Goal: Information Seeking & Learning: Learn about a topic

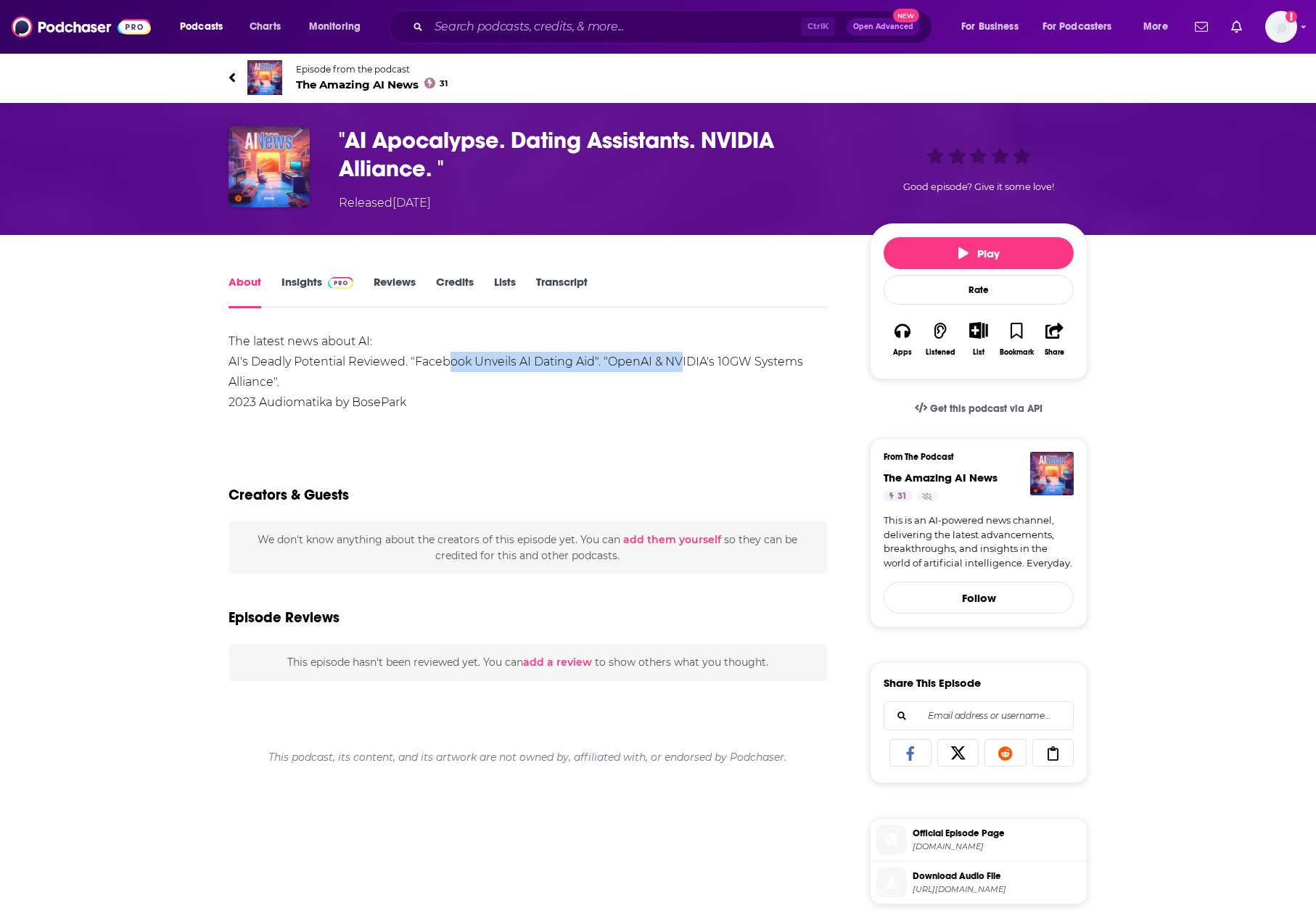
drag, startPoint x: 449, startPoint y: 358, endPoint x: 707, endPoint y: 357, distance: 258.0
click at [704, 357] on div "The latest news about AI: AI's Deadly Potential Reviewed. "Facebook Unveils AI …" at bounding box center [527, 372] width 598 height 81
click at [707, 356] on div "The latest news about AI: AI's Deadly Potential Reviewed. "Facebook Unveils AI …" at bounding box center [527, 372] width 598 height 81
drag, startPoint x: 737, startPoint y: 355, endPoint x: 328, endPoint y: 356, distance: 409.0
click at [335, 356] on div "The latest news about AI: AI's Deadly Potential Reviewed. "Facebook Unveils AI …" at bounding box center [527, 372] width 598 height 81
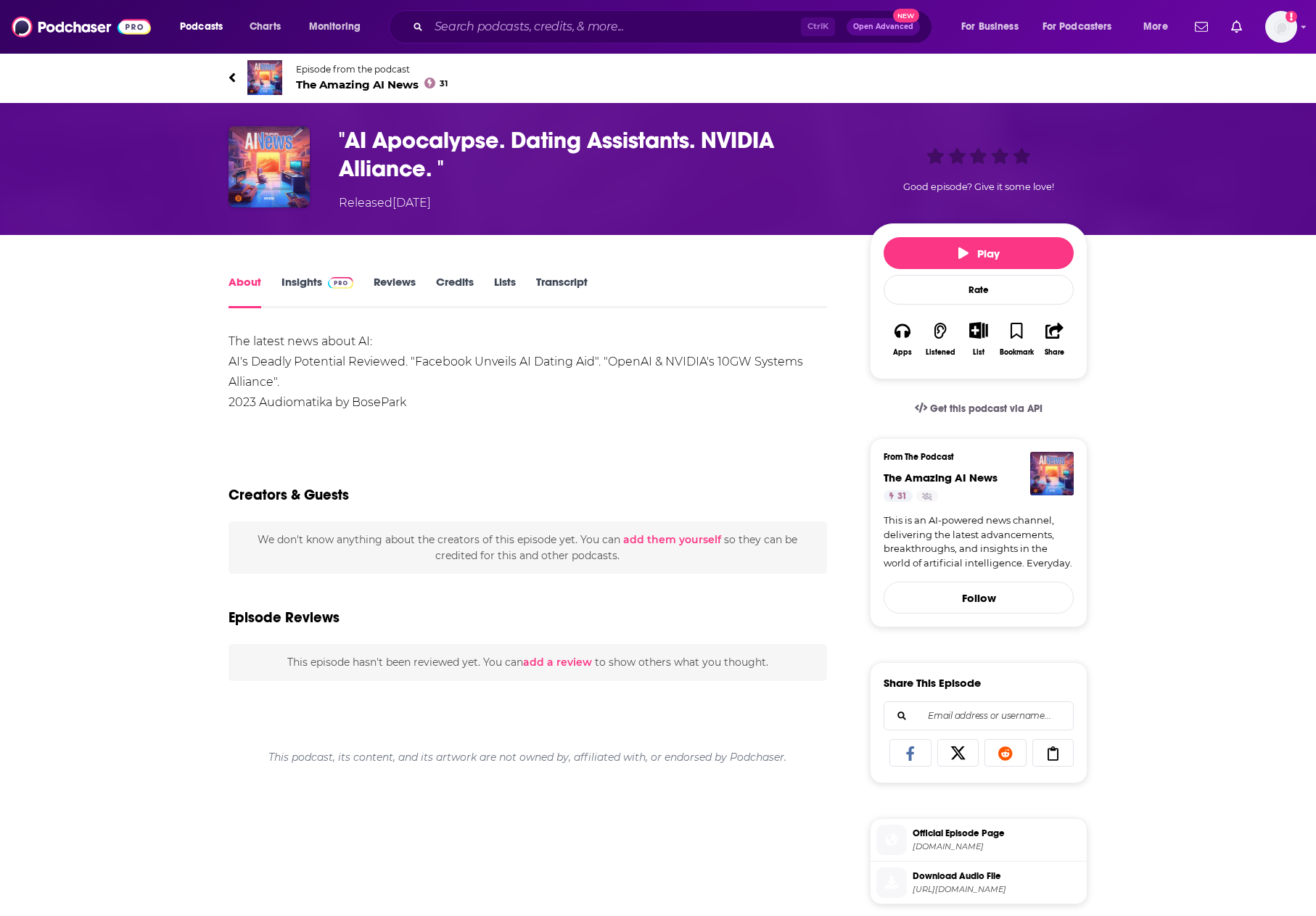
click at [328, 356] on div "The latest news about AI: AI's Deadly Potential Reviewed. "Facebook Unveils AI …" at bounding box center [527, 372] width 598 height 81
click at [450, 280] on link "Credits" at bounding box center [455, 291] width 38 height 33
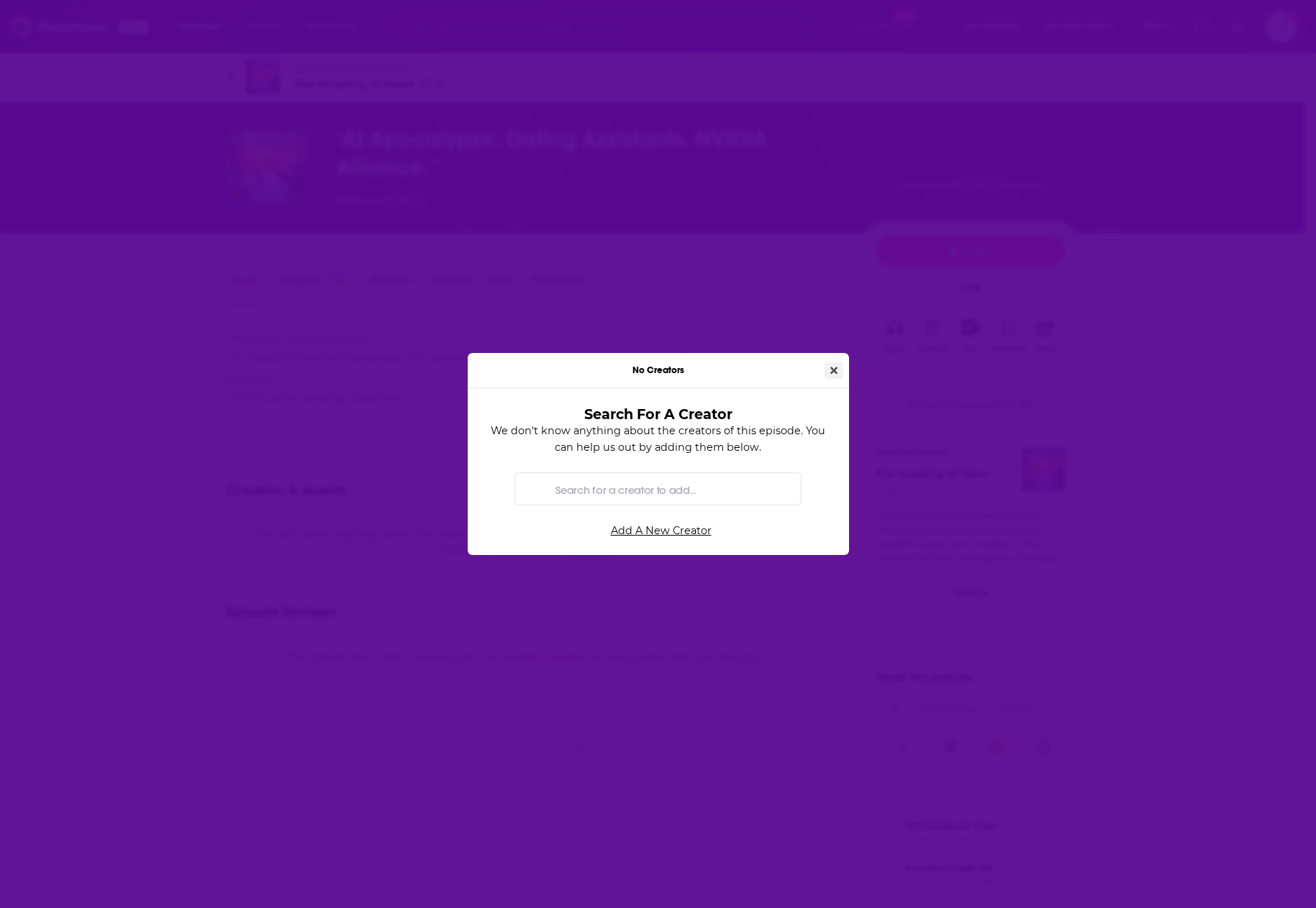
click at [832, 368] on icon "Close" at bounding box center [834, 370] width 7 height 7
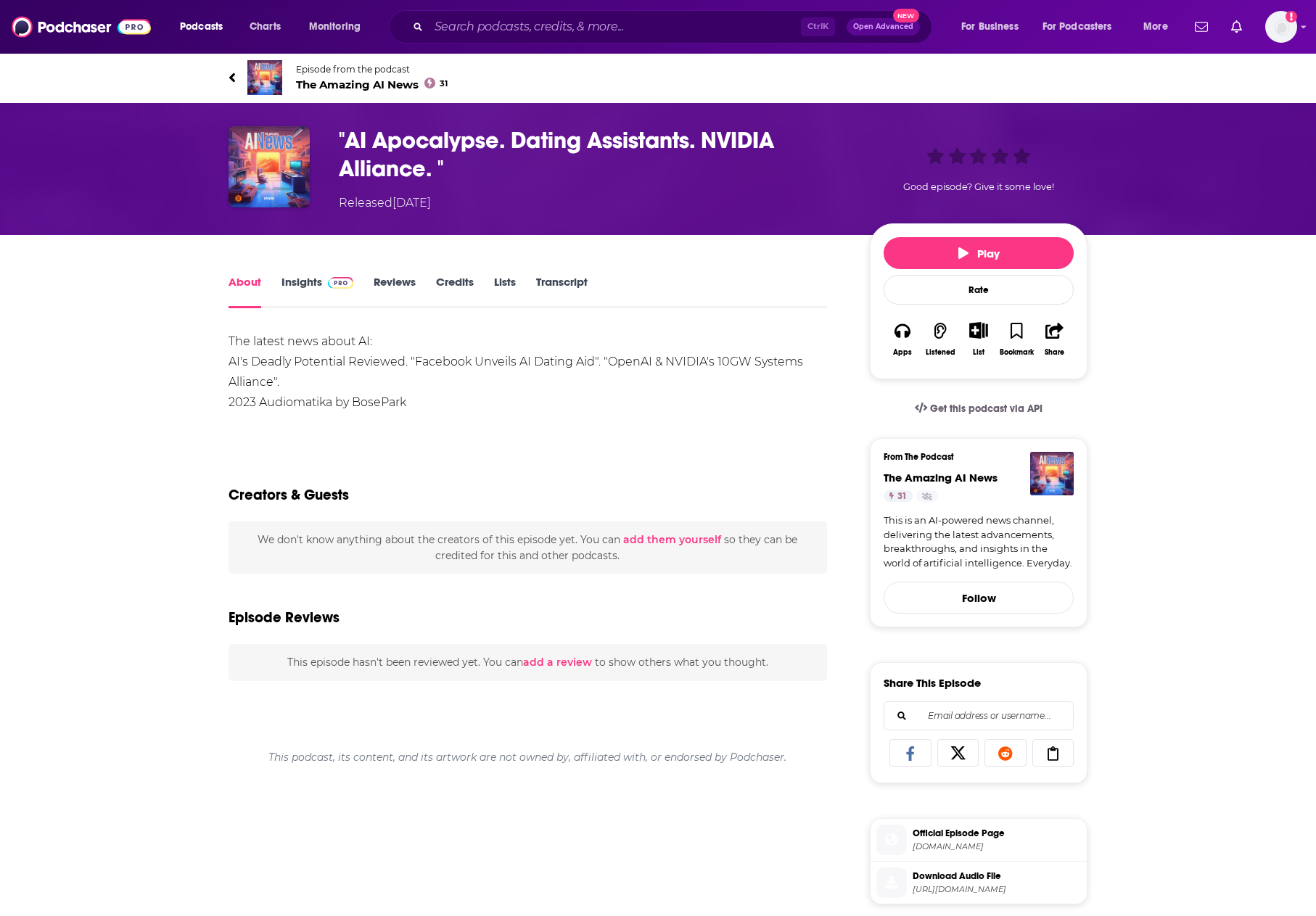
click at [496, 285] on link "Lists" at bounding box center [504, 291] width 21 height 33
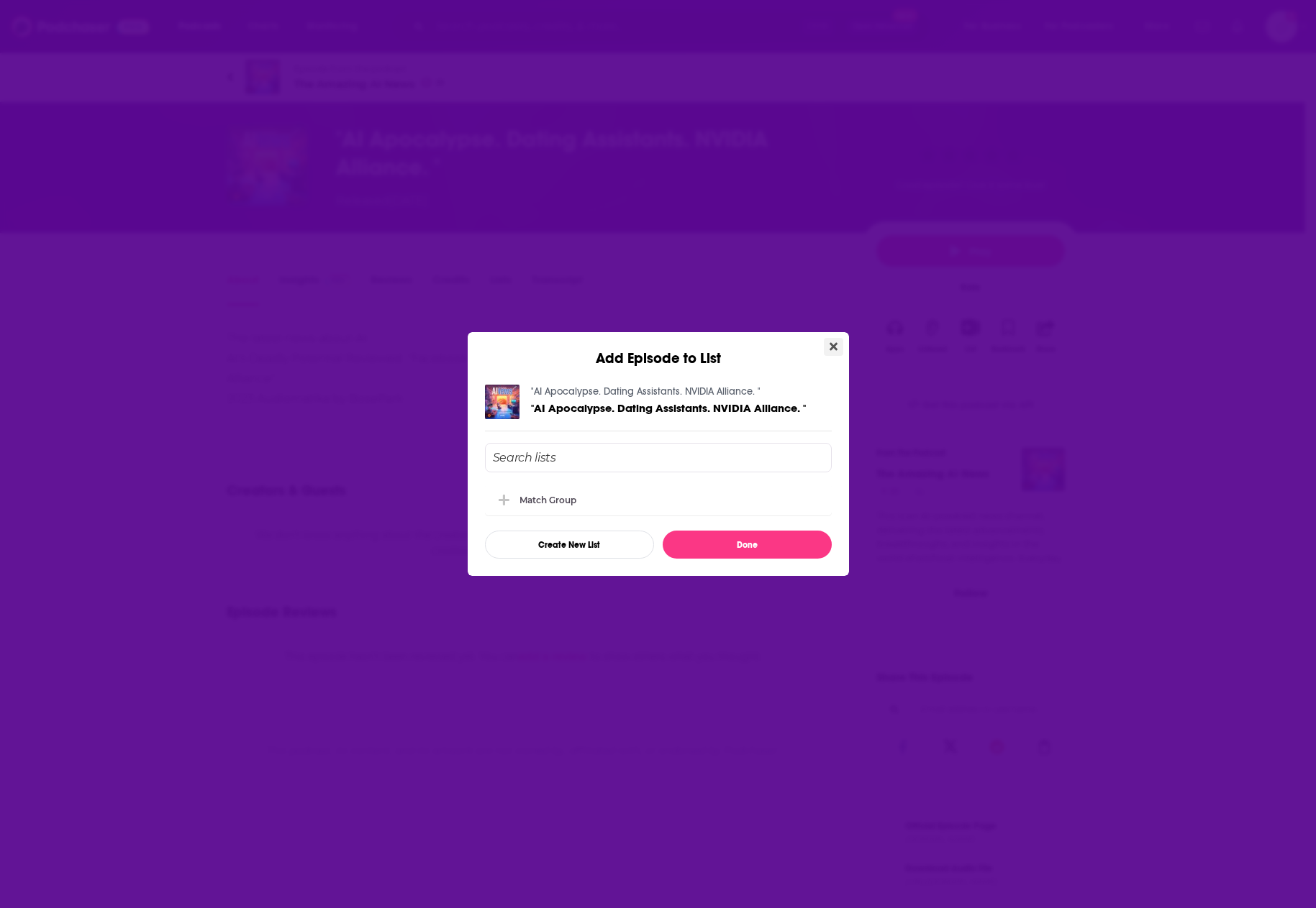
click at [835, 346] on icon "Close" at bounding box center [833, 346] width 8 height 8
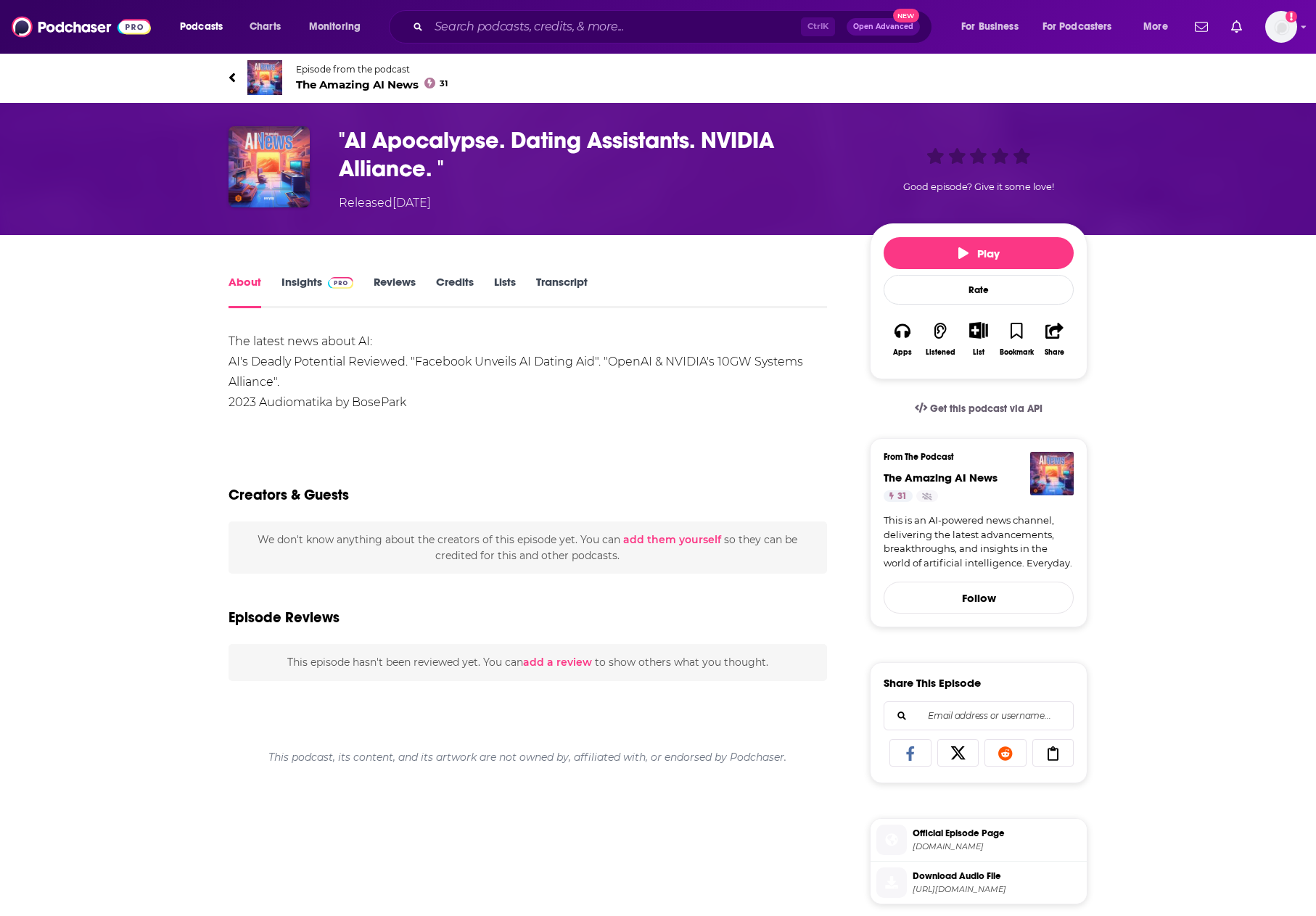
click at [564, 280] on link "Transcript" at bounding box center [561, 291] width 51 height 33
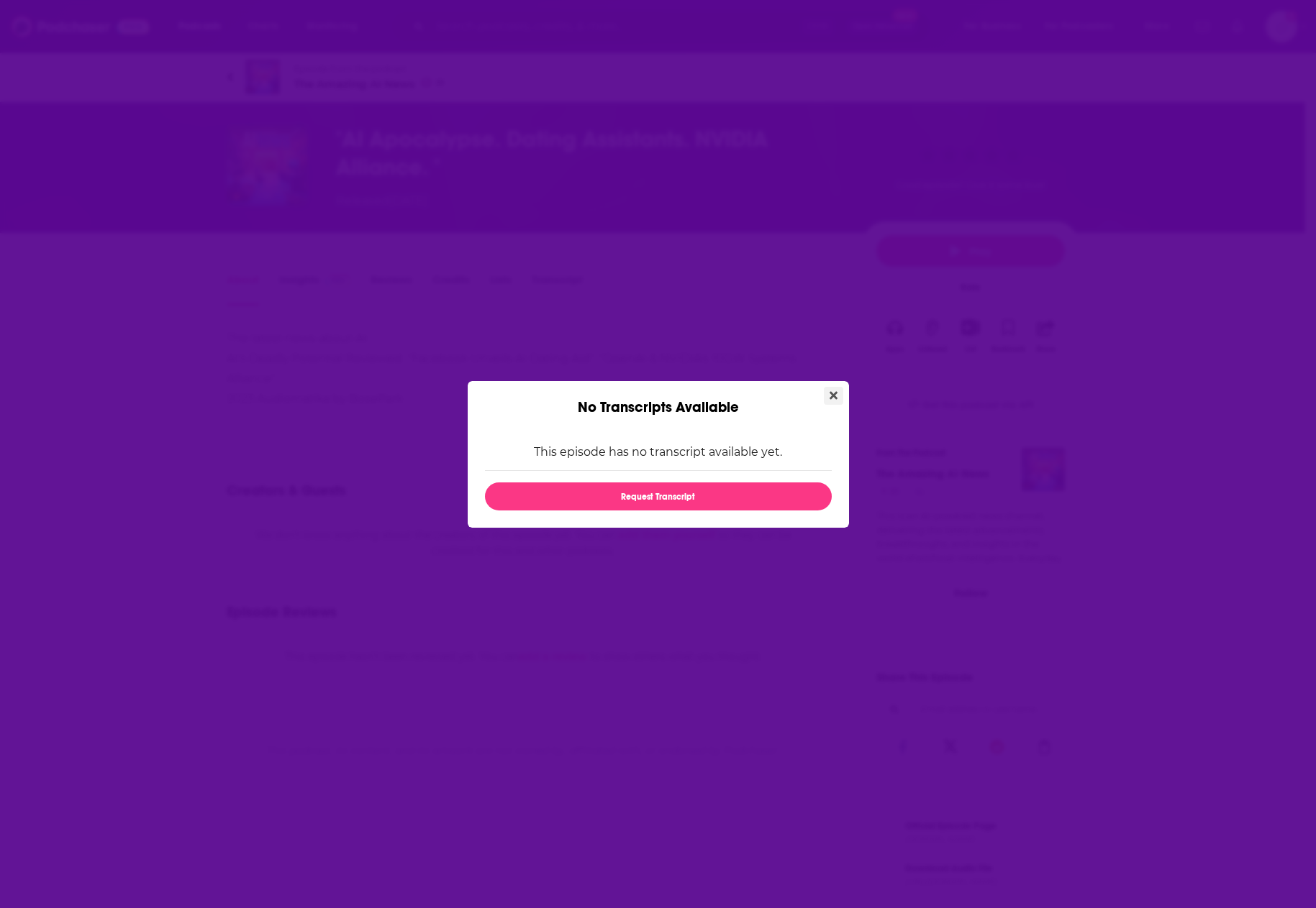
click at [830, 394] on icon "Close" at bounding box center [833, 396] width 8 height 12
